Goal: Navigation & Orientation: Find specific page/section

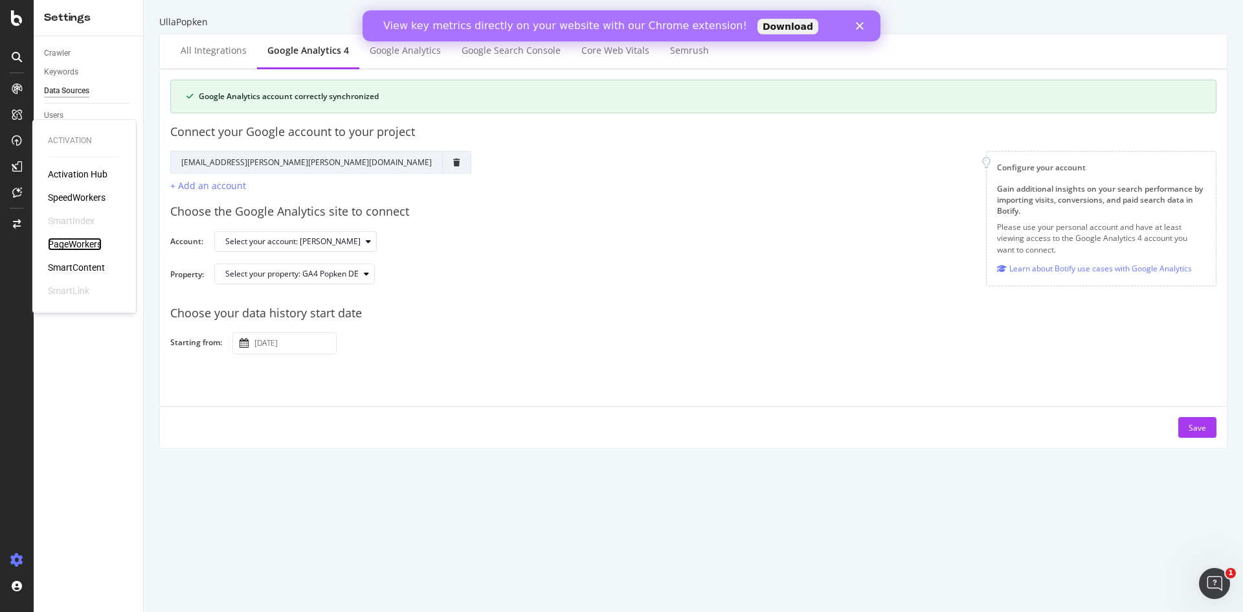
click at [93, 242] on div "PageWorkers" at bounding box center [75, 244] width 54 height 13
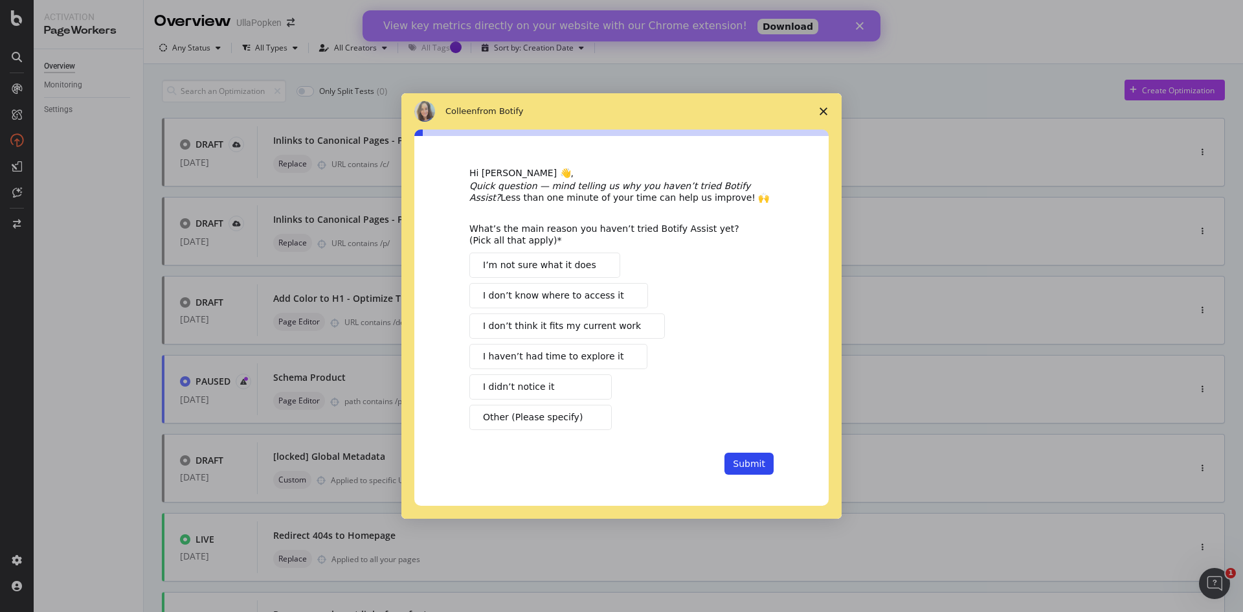
click at [825, 110] on polygon "Close survey" at bounding box center [824, 112] width 8 height 8
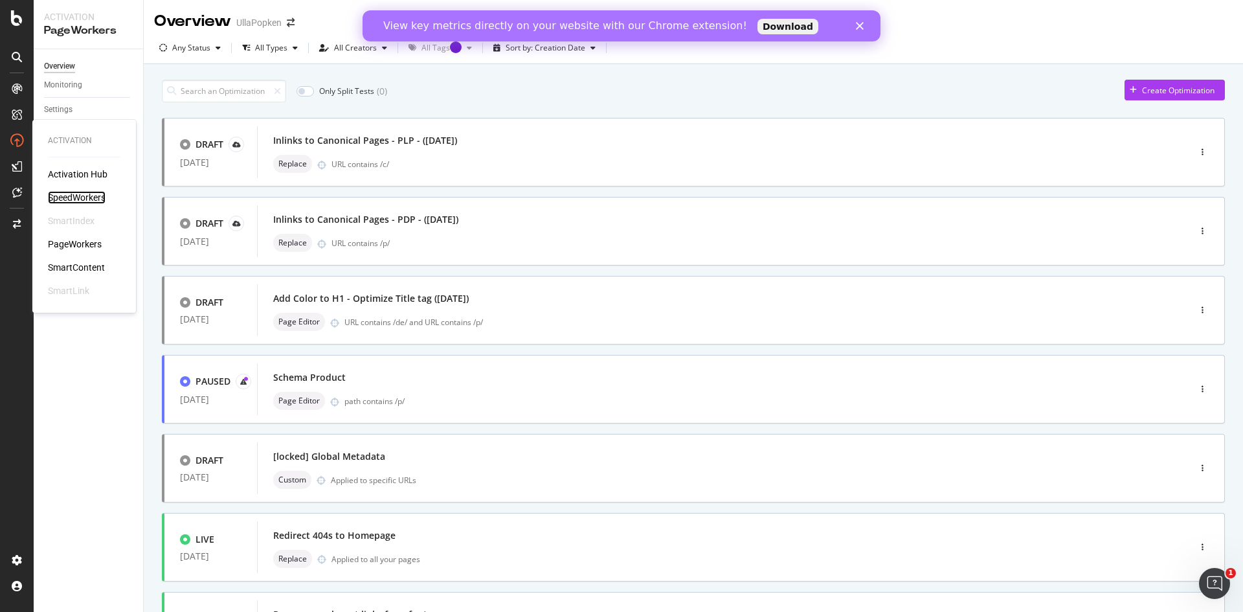
click at [92, 194] on div "SpeedWorkers" at bounding box center [77, 197] width 58 height 13
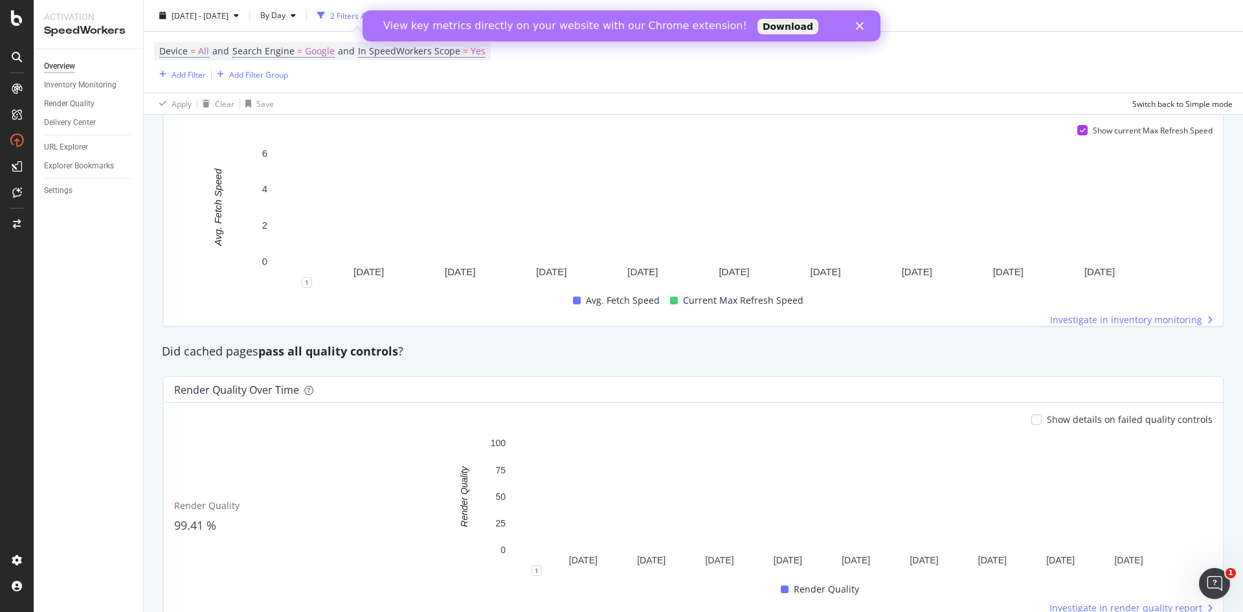
scroll to position [895, 0]
